Goal: Task Accomplishment & Management: Manage account settings

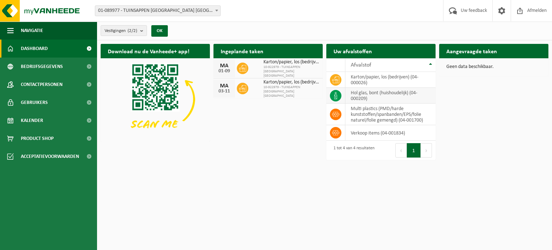
click at [374, 96] on td "hol glas, bont (huishoudelijk) (04-000209)" at bounding box center [390, 96] width 90 height 16
click at [339, 95] on icon at bounding box center [335, 95] width 7 height 7
click at [382, 98] on td "hol glas, bont (huishoudelijk) (04-000209)" at bounding box center [390, 96] width 90 height 16
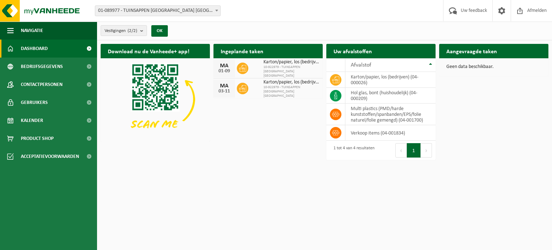
click at [451, 54] on h2 "Aangevraagde taken" at bounding box center [471, 51] width 65 height 14
click at [337, 96] on icon at bounding box center [335, 95] width 3 height 7
click at [413, 94] on td "hol glas, bont (huishoudelijk) (04-000209)" at bounding box center [390, 96] width 90 height 16
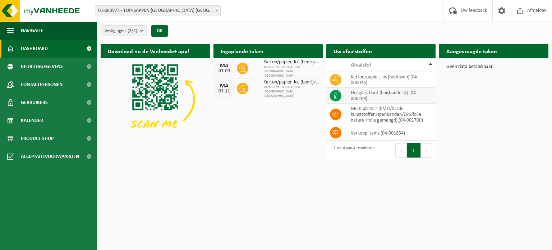
click at [427, 94] on td "hol glas, bont (huishoudelijk) (04-000209)" at bounding box center [390, 96] width 90 height 16
click at [427, 63] on th "Afvalstof" at bounding box center [390, 65] width 90 height 14
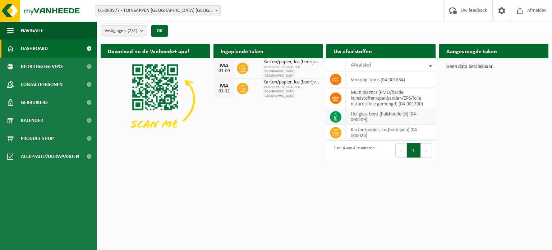
click at [351, 116] on td "hol glas, bont (huishoudelijk) (04-000209)" at bounding box center [390, 117] width 90 height 16
click at [339, 116] on span at bounding box center [335, 116] width 11 height 11
click at [142, 28] on b "submit" at bounding box center [143, 31] width 6 height 10
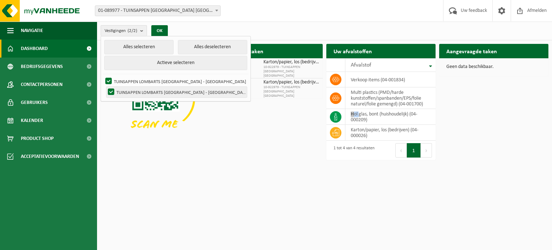
click at [136, 93] on label "TUINSAPPEN LOMBARTS CALVILLE - POPERINGE" at bounding box center [176, 92] width 140 height 11
click at [105, 87] on input "TUINSAPPEN LOMBARTS CALVILLE - POPERINGE" at bounding box center [105, 86] width 0 height 0
checkbox input "false"
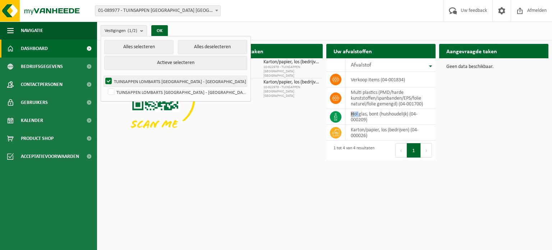
click at [108, 80] on label "TUINSAPPEN LOMBARTS CALVILLE - VOORMEZELE" at bounding box center [175, 81] width 143 height 11
click at [103, 76] on input "TUINSAPPEN LOMBARTS CALVILLE - VOORMEZELE" at bounding box center [102, 75] width 0 height 0
checkbox input "false"
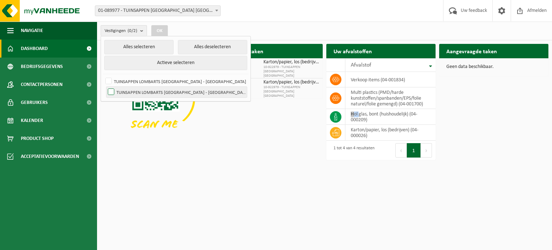
click at [112, 90] on label "TUINSAPPEN LOMBARTS CALVILLE - POPERINGE" at bounding box center [176, 92] width 140 height 11
click at [105, 87] on input "TUINSAPPEN LOMBARTS CALVILLE - POPERINGE" at bounding box center [105, 86] width 0 height 0
checkbox input "true"
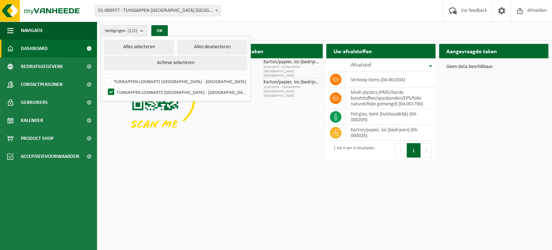
click at [213, 109] on div "Download nu de Vanheede+ app! Verberg Ingeplande taken Bekijk uw kalender MA 01…" at bounding box center [324, 101] width 451 height 123
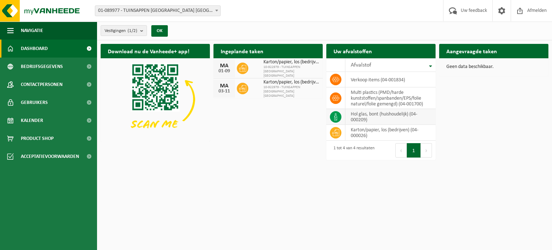
click at [375, 116] on td "hol glas, bont (huishoudelijk) (04-000209)" at bounding box center [390, 117] width 90 height 16
click at [217, 10] on b at bounding box center [216, 11] width 3 height 2
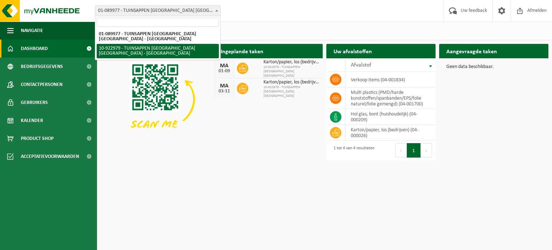
select select "130783"
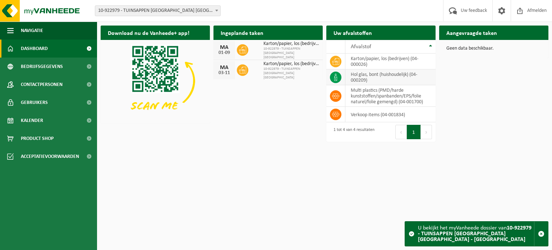
click at [338, 75] on icon at bounding box center [335, 77] width 7 height 7
click at [364, 76] on td "hol glas, bont (huishoudelijk) (04-000209)" at bounding box center [390, 77] width 90 height 16
click at [430, 79] on td "hol glas, bont (huishoudelijk) (04-000209)" at bounding box center [390, 77] width 90 height 16
click at [50, 122] on link "Kalender" at bounding box center [48, 120] width 97 height 18
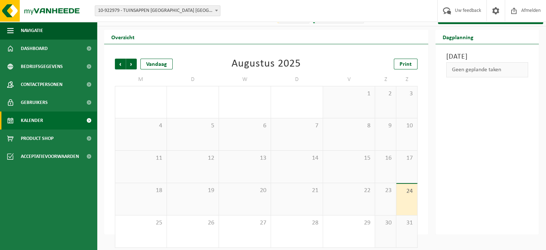
scroll to position [17, 0]
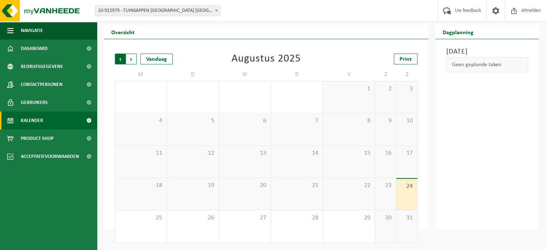
click at [132, 61] on span "Volgende" at bounding box center [131, 59] width 11 height 11
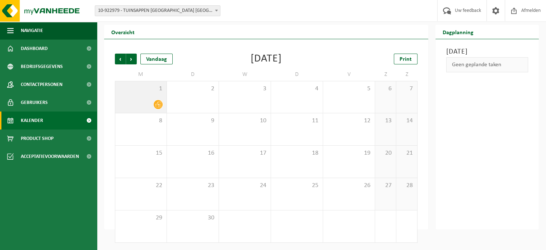
click at [147, 100] on div at bounding box center [141, 105] width 44 height 10
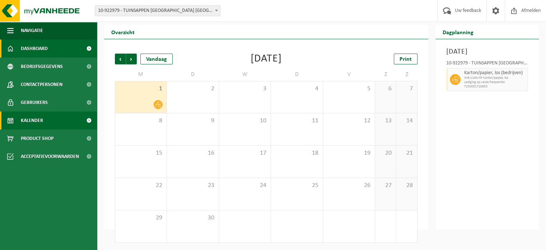
click at [78, 46] on link "Dashboard" at bounding box center [48, 49] width 97 height 18
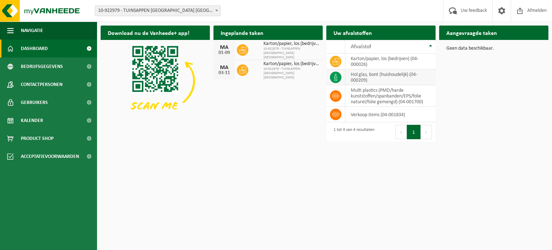
click at [338, 76] on icon at bounding box center [335, 77] width 7 height 7
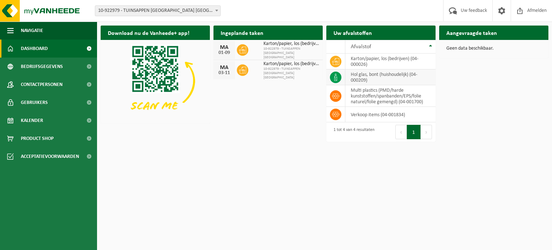
click at [338, 76] on icon at bounding box center [335, 77] width 7 height 7
click at [499, 9] on span at bounding box center [501, 10] width 11 height 21
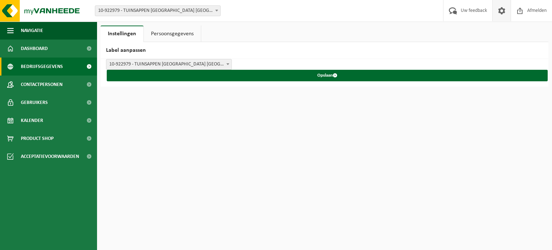
click at [30, 70] on span "Bedrijfsgegevens" at bounding box center [42, 66] width 42 height 18
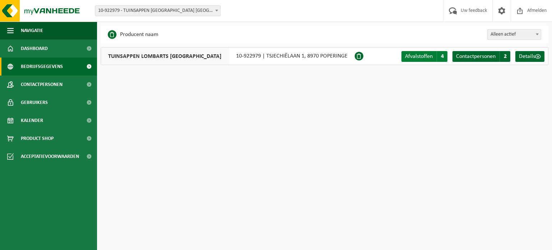
click at [417, 56] on span "Afvalstoffen" at bounding box center [419, 57] width 28 height 6
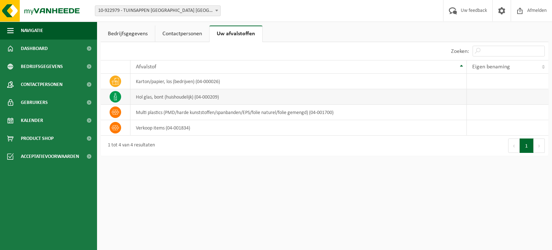
click at [115, 98] on icon at bounding box center [115, 96] width 3 height 7
click at [117, 94] on icon at bounding box center [115, 96] width 7 height 7
click at [114, 97] on icon at bounding box center [115, 96] width 7 height 7
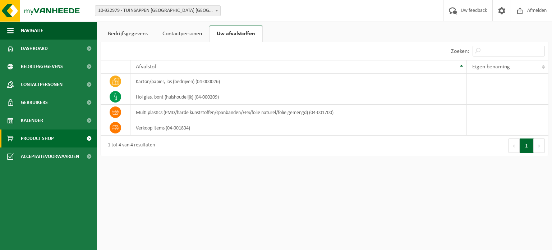
click at [35, 137] on span "Product Shop" at bounding box center [37, 138] width 33 height 18
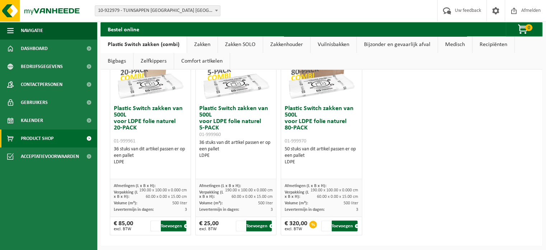
scroll to position [518, 0]
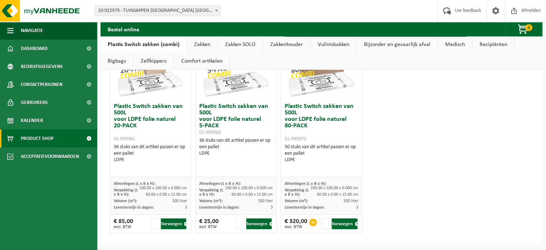
click at [199, 45] on link "Zakken" at bounding box center [202, 44] width 31 height 17
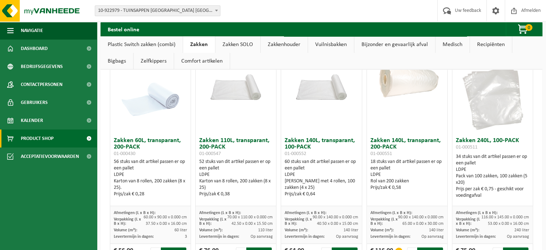
scroll to position [0, 0]
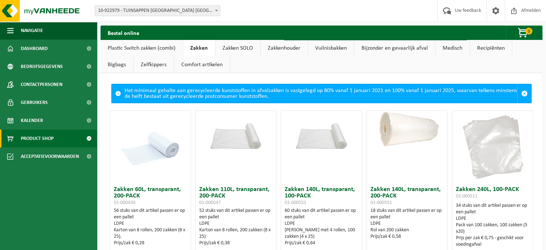
click at [138, 50] on link "Plastic Switch zakken (combi)" at bounding box center [142, 48] width 82 height 17
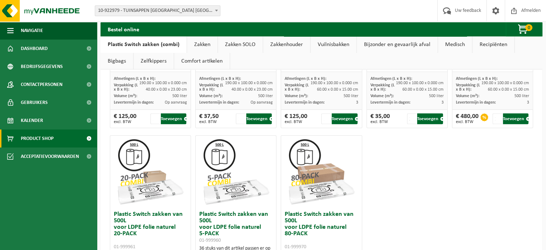
scroll to position [374, 0]
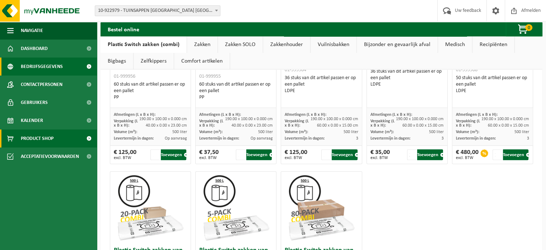
click at [32, 68] on span "Bedrijfsgegevens" at bounding box center [42, 66] width 42 height 18
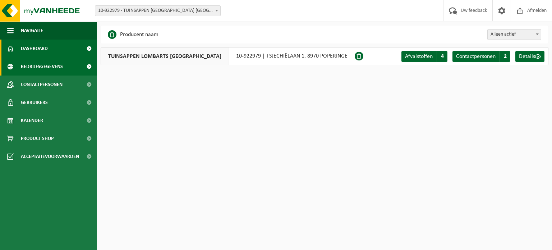
click at [51, 48] on link "Dashboard" at bounding box center [48, 49] width 97 height 18
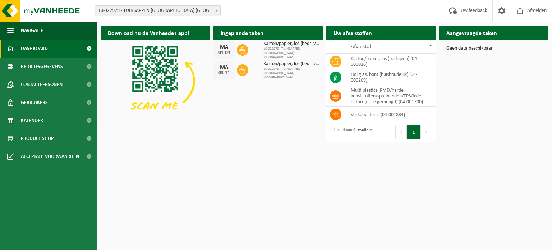
click at [473, 34] on h2 "Aangevraagde taken" at bounding box center [471, 33] width 65 height 14
click at [488, 69] on div "Download nu de Vanheede+ app! Verberg Ingeplande taken Bekijk uw kalender [DATE…" at bounding box center [324, 81] width 451 height 119
click at [336, 75] on icon at bounding box center [335, 77] width 7 height 7
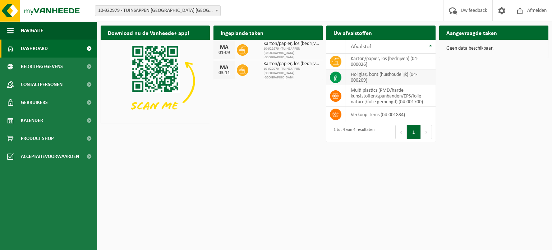
click at [336, 75] on icon at bounding box center [335, 77] width 7 height 7
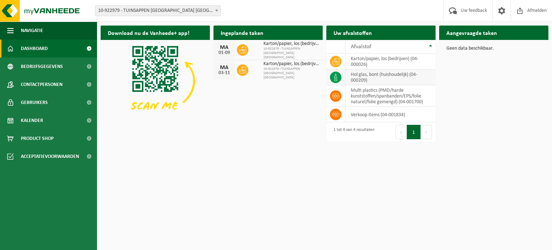
click at [336, 75] on icon at bounding box center [335, 77] width 7 height 7
click at [385, 78] on td "hol glas, bont (huishoudelijk) (04-000209)" at bounding box center [390, 77] width 90 height 16
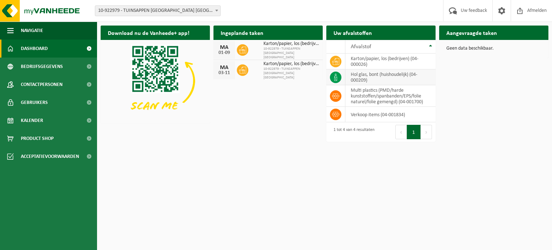
click at [385, 75] on td "hol glas, bont (huishoudelijk) (04-000209)" at bounding box center [390, 77] width 90 height 16
click at [387, 99] on td "multi plastics (PMD/harde kunststoffen/spanbanden/EPS/folie naturel/folie gemen…" at bounding box center [390, 96] width 90 height 22
click at [338, 96] on icon at bounding box center [335, 95] width 7 height 5
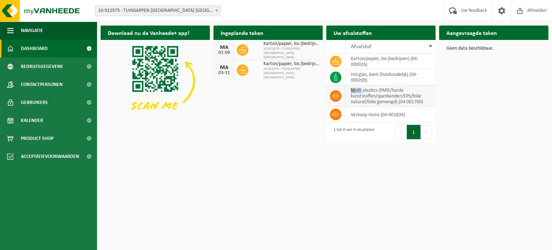
click at [338, 96] on icon at bounding box center [335, 95] width 7 height 7
click at [15, 31] on button "Navigatie" at bounding box center [48, 31] width 97 height 18
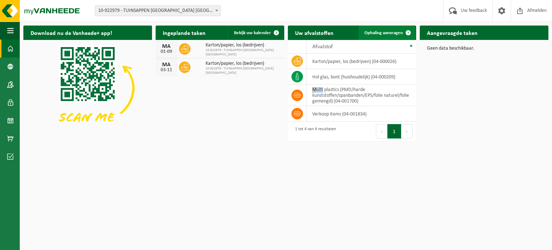
click at [396, 33] on span "Ophaling aanvragen" at bounding box center [383, 33] width 38 height 5
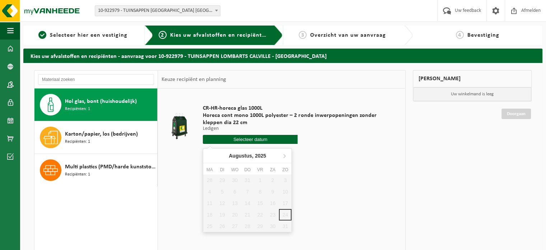
click at [253, 139] on input "text" at bounding box center [250, 139] width 95 height 9
click at [285, 155] on icon at bounding box center [284, 155] width 11 height 11
click at [286, 155] on icon at bounding box center [284, 155] width 11 height 11
click at [211, 155] on icon at bounding box center [210, 155] width 11 height 11
click at [208, 179] on div "1" at bounding box center [209, 179] width 13 height 11
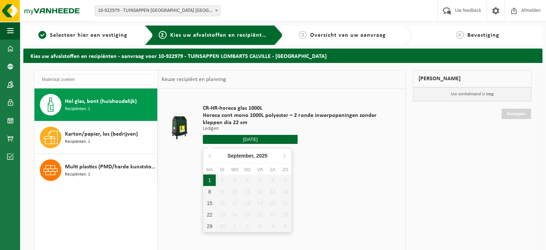
type input "Van [DATE]"
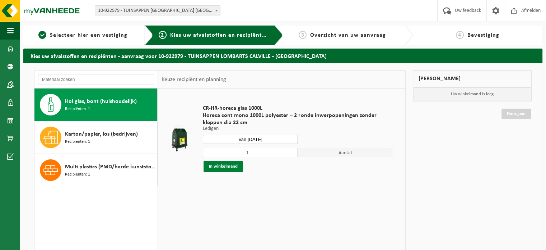
click at [220, 166] on button "In winkelmand" at bounding box center [224, 166] width 40 height 11
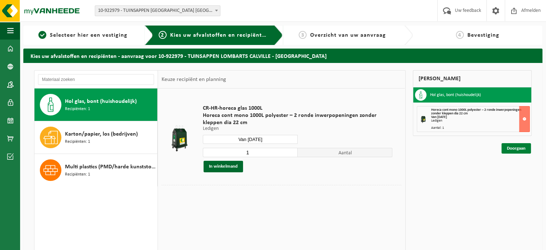
click at [518, 147] on link "Doorgaan" at bounding box center [516, 148] width 29 height 10
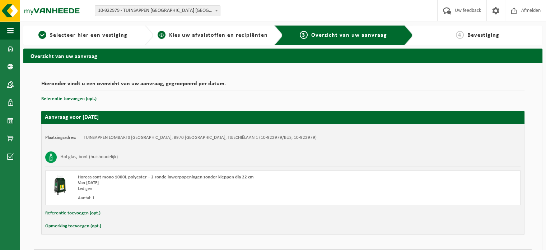
click at [189, 37] on span "Kies uw afvalstoffen en recipiënten" at bounding box center [218, 35] width 99 height 6
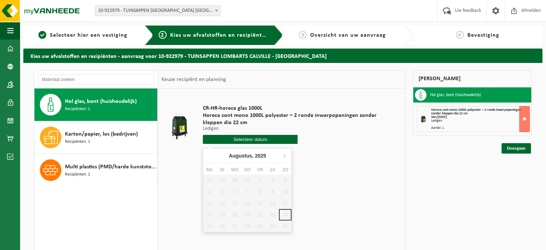
click at [246, 139] on input "text" at bounding box center [250, 139] width 95 height 9
click at [260, 227] on div "28 29 30 31 1 2 3 4 5 6 7 8 9 10 11 12 13 14 15 16 17 18 19 20 21 22 23 24 25 2…" at bounding box center [247, 202] width 88 height 57
click at [260, 224] on div "28 29 30 31 1 2 3 4 5 6 7 8 9 10 11 12 13 14 15 16 17 18 19 20 21 22 23 24 25 2…" at bounding box center [247, 202] width 88 height 57
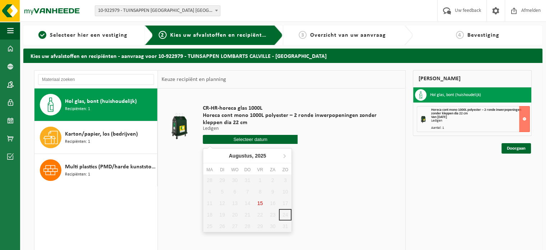
click at [261, 225] on div "28 29 30 31 1 2 3 4 5 6 7 8 9 10 11 12 13 14 15 16 17 18 19 20 21 22 23 24 25 2…" at bounding box center [247, 202] width 88 height 57
click at [221, 227] on div "28 29 30 31 1 2 3 4 5 6 7 8 9 10 11 12 13 14 15 16 17 18 19 20 21 22 23 24 25 2…" at bounding box center [247, 202] width 88 height 57
click at [236, 227] on div "28 29 30 31 1 2 3 4 5 6 7 8 9 10 11 12 13 14 15 16 17 18 19 20 21 22 23 24 25 2…" at bounding box center [247, 202] width 88 height 57
click at [286, 155] on icon at bounding box center [284, 155] width 11 height 11
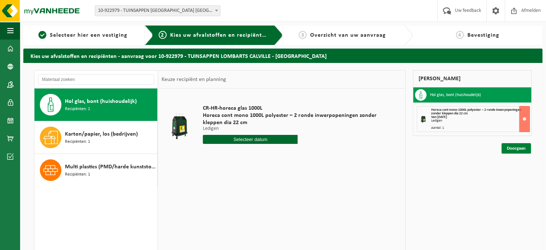
click at [522, 148] on link "Doorgaan" at bounding box center [516, 148] width 29 height 10
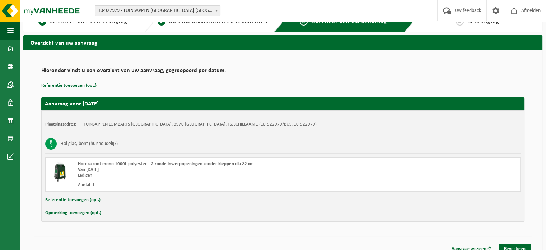
scroll to position [20, 0]
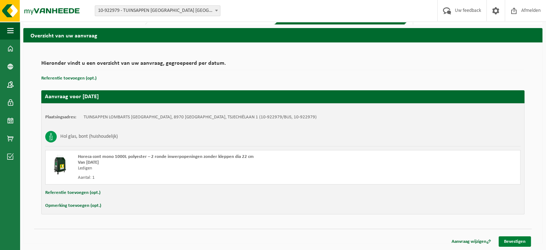
click at [512, 241] on link "Bevestigen" at bounding box center [515, 241] width 32 height 10
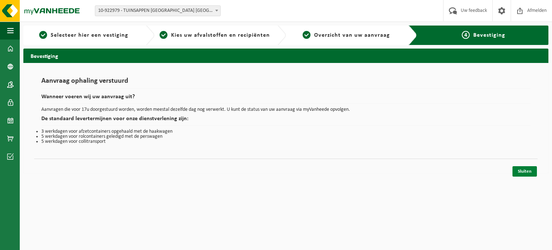
click at [526, 171] on link "Sluiten" at bounding box center [524, 171] width 24 height 10
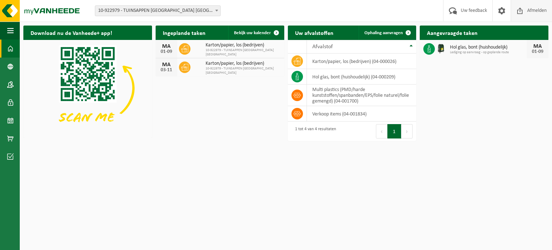
click at [533, 12] on span "Afmelden" at bounding box center [536, 10] width 23 height 21
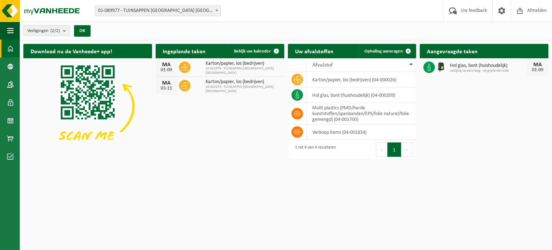
click at [65, 31] on b "submit" at bounding box center [66, 31] width 6 height 10
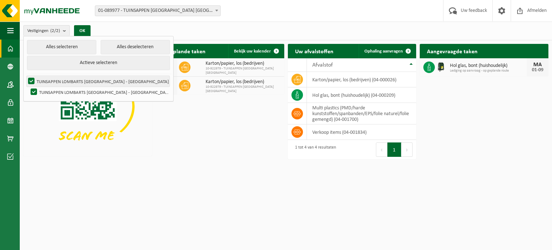
click at [69, 81] on label "TUINSAPPEN LOMBARTS CALVILLE - VOORMEZELE" at bounding box center [98, 81] width 143 height 11
click at [26, 76] on input "TUINSAPPEN LOMBARTS CALVILLE - VOORMEZELE" at bounding box center [25, 75] width 0 height 0
checkbox input "false"
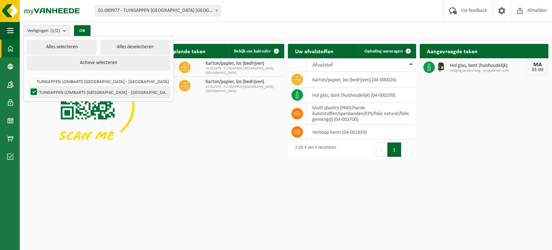
click at [33, 90] on label "TUINSAPPEN LOMBARTS CALVILLE - POPERINGE" at bounding box center [99, 92] width 140 height 11
click at [28, 87] on input "TUINSAPPEN LOMBARTS CALVILLE - POPERINGE" at bounding box center [28, 86] width 0 height 0
checkbox input "false"
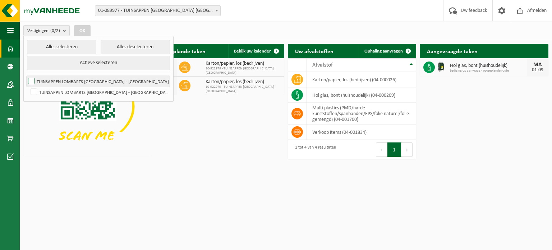
click at [31, 82] on label "TUINSAPPEN LOMBARTS CALVILLE - VOORMEZELE" at bounding box center [98, 81] width 143 height 11
click at [26, 76] on input "TUINSAPPEN LOMBARTS CALVILLE - VOORMEZELE" at bounding box center [25, 75] width 0 height 0
checkbox input "true"
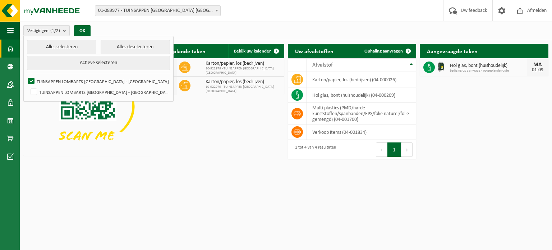
click at [182, 130] on div "Download nu de Vanheede+ app! Verberg Ingeplande taken Bekijk uw kalender MA 01…" at bounding box center [286, 99] width 528 height 119
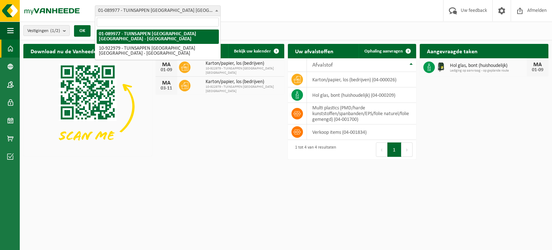
click at [188, 10] on span "01-089977 - TUINSAPPEN [GEOGRAPHIC_DATA] [GEOGRAPHIC_DATA] - [GEOGRAPHIC_DATA]" at bounding box center [157, 11] width 125 height 10
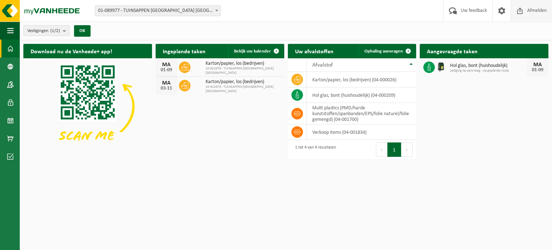
click at [530, 13] on span "Afmelden" at bounding box center [536, 10] width 23 height 21
